Goal: Navigation & Orientation: Find specific page/section

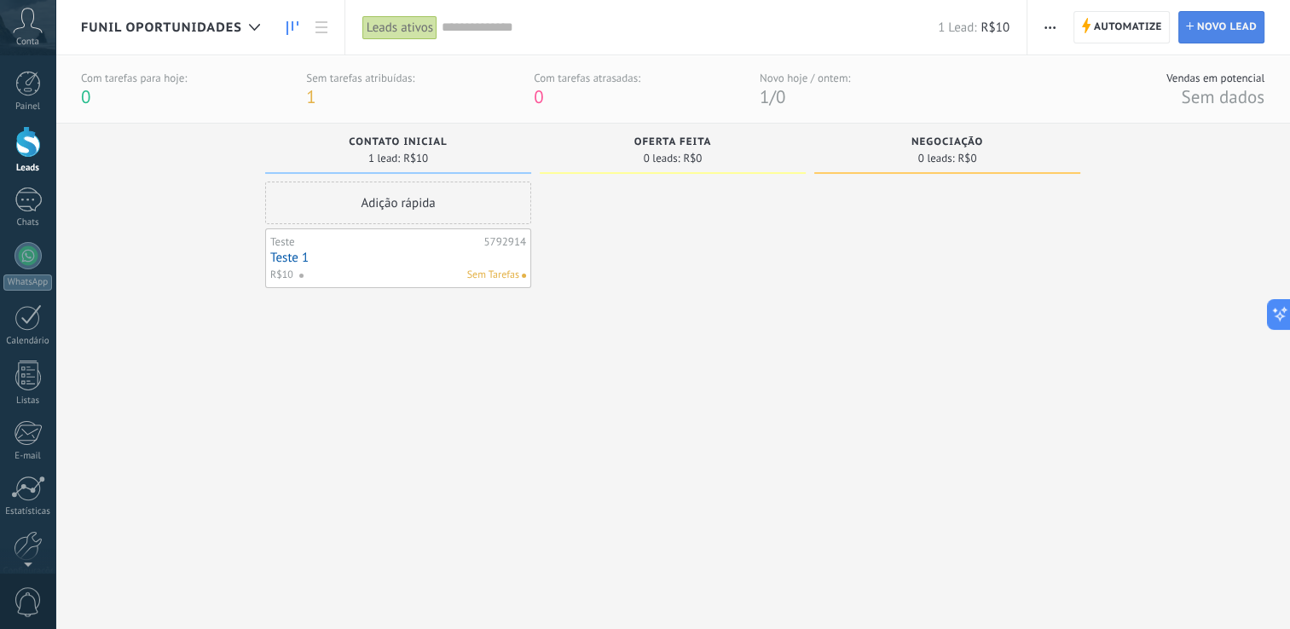
scroll to position [17, 0]
click at [1140, 27] on span "Automatize" at bounding box center [1128, 27] width 68 height 31
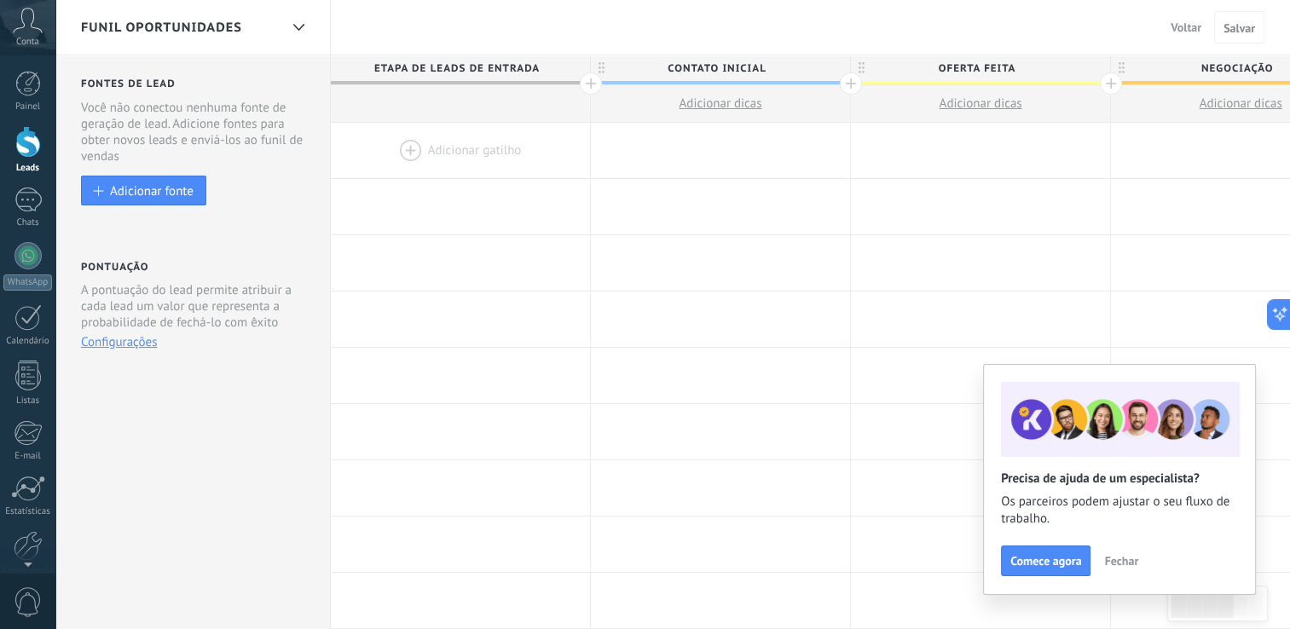
click at [1186, 26] on span "Voltar" at bounding box center [1186, 27] width 31 height 15
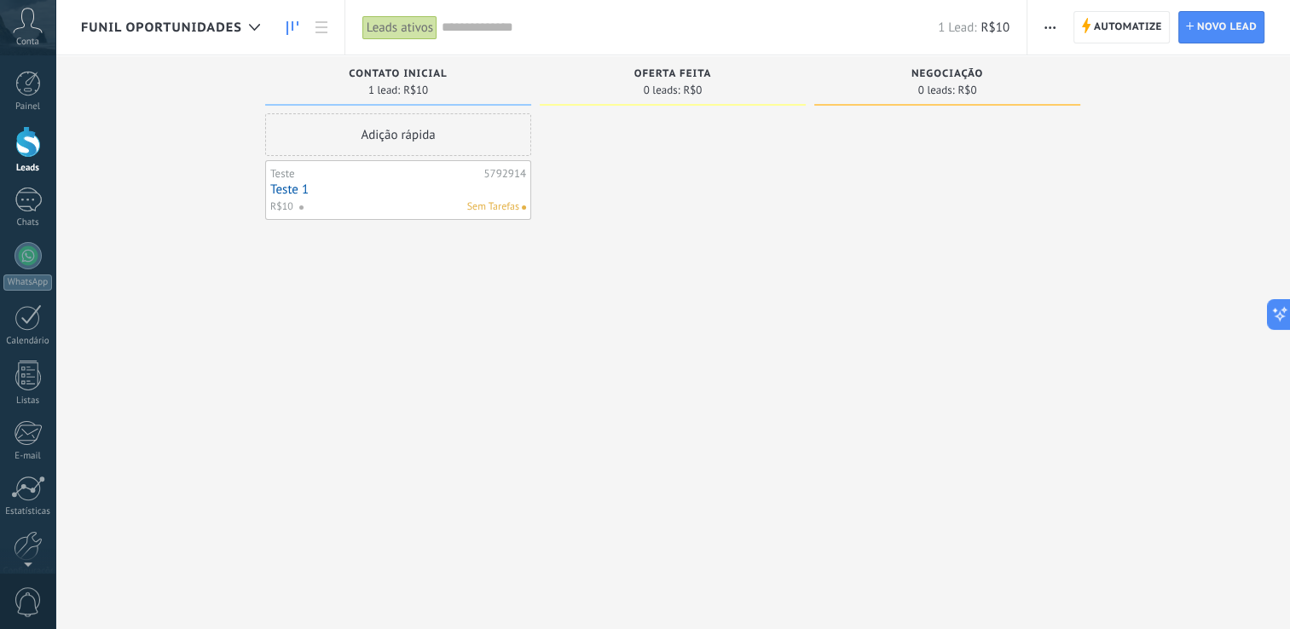
click at [32, 37] on span "Conta" at bounding box center [27, 42] width 23 height 11
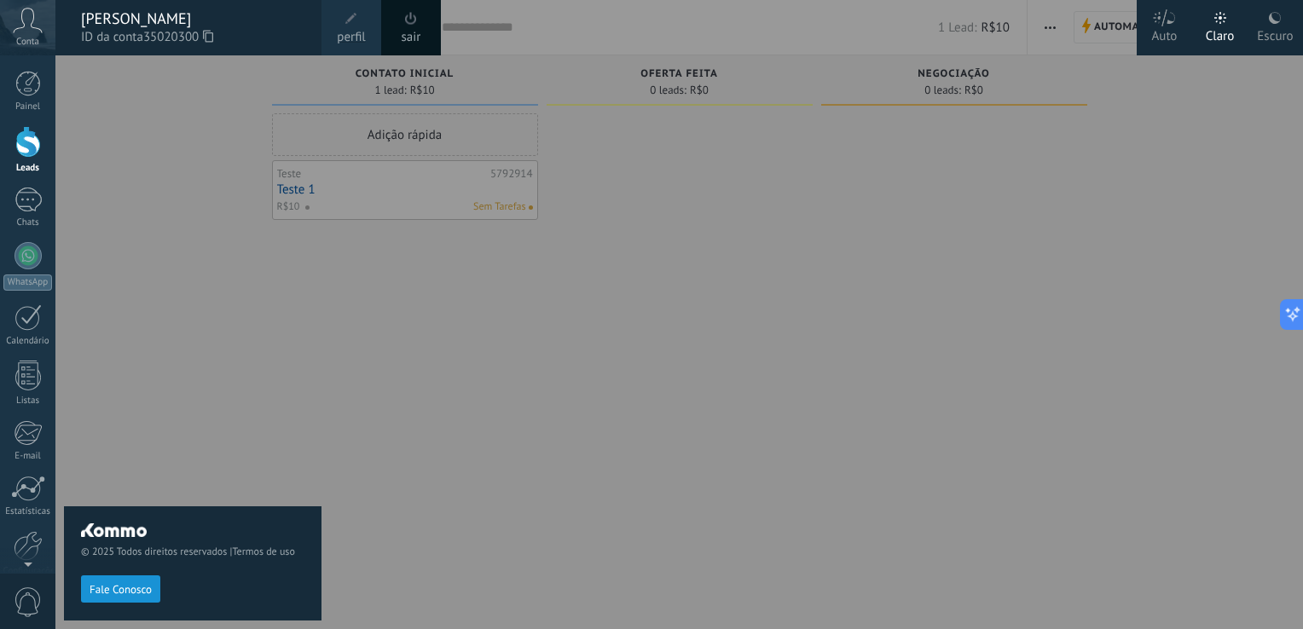
click at [412, 35] on link "sair" at bounding box center [412, 37] width 20 height 19
